Goal: Task Accomplishment & Management: Use online tool/utility

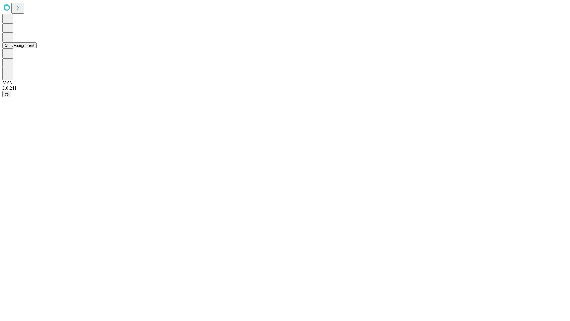
click at [37, 48] on button "Shift Assignment" at bounding box center [19, 45] width 34 height 6
